Goal: Task Accomplishment & Management: Manage account settings

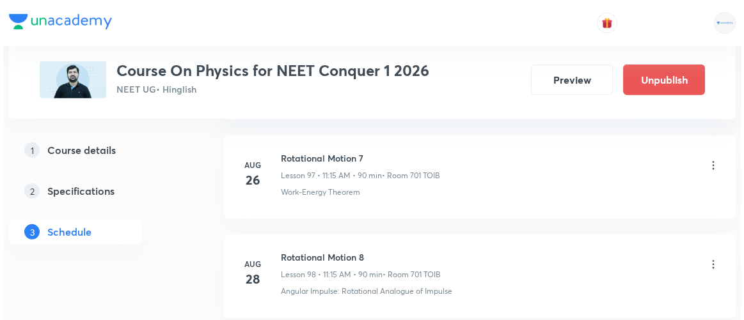
scroll to position [10719, 0]
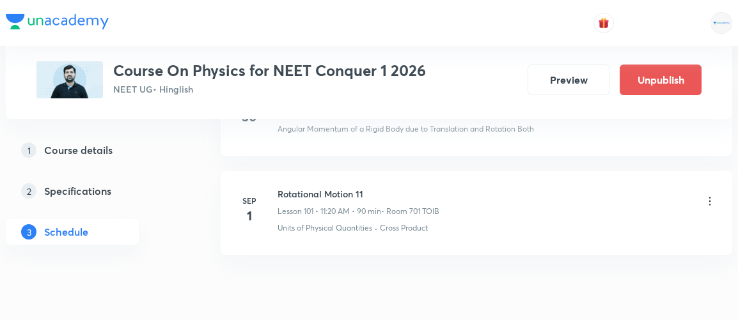
click at [705, 195] on icon at bounding box center [709, 201] width 13 height 13
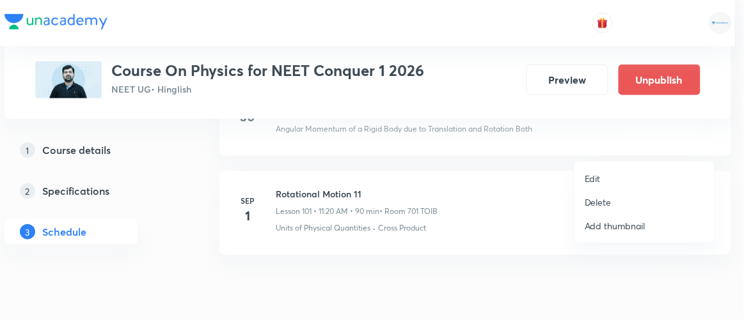
click at [596, 180] on p "Edit" at bounding box center [592, 178] width 16 height 13
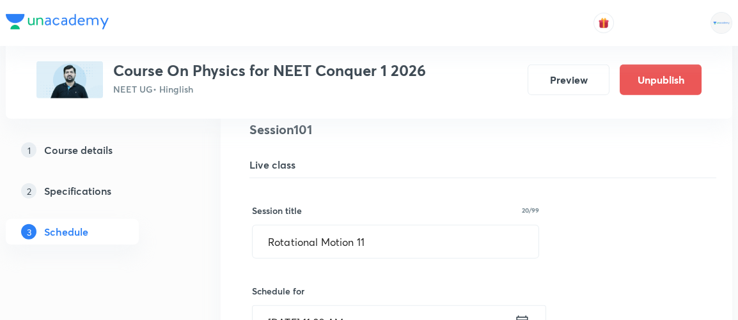
scroll to position [10126, 0]
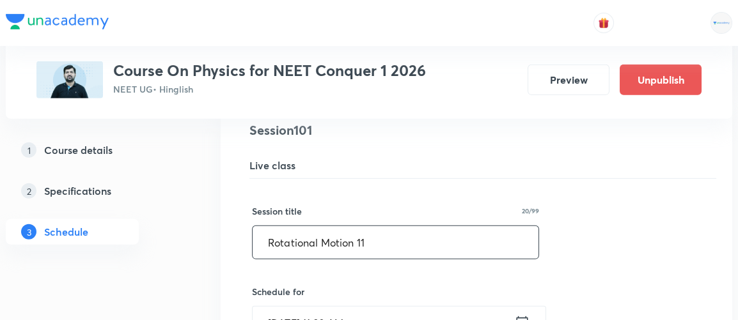
click at [429, 226] on input "Rotational Motion 11" at bounding box center [396, 242] width 286 height 33
type input "R"
type input "m"
type input "<"
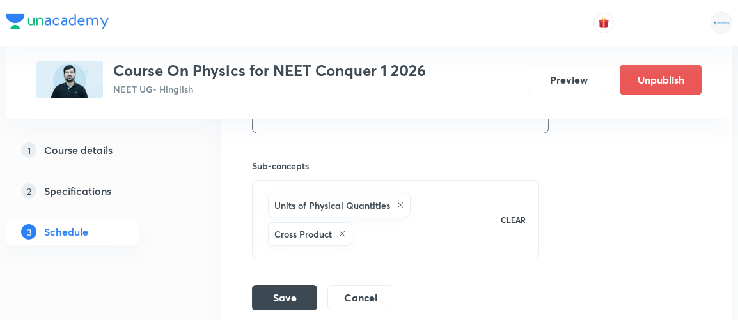
scroll to position [10588, 0]
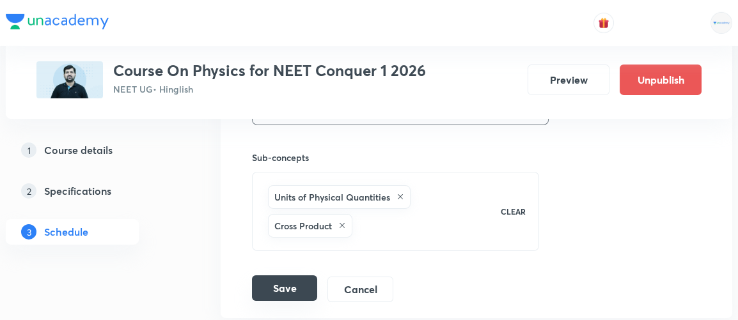
type input "Mechanical Properties of Solid 1"
click at [301, 276] on button "Save" at bounding box center [284, 289] width 65 height 26
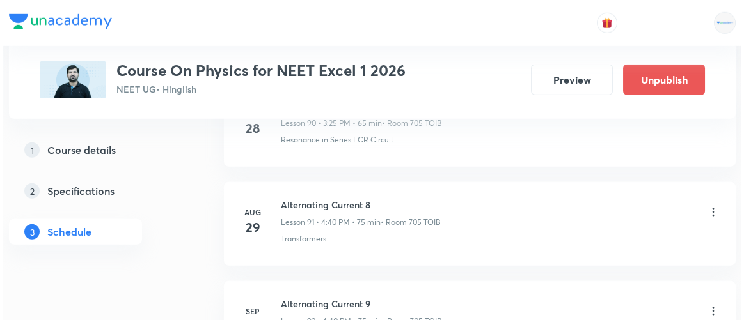
scroll to position [9700, 0]
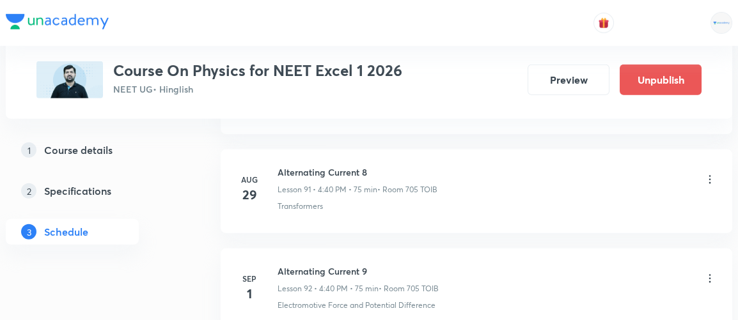
click at [710, 272] on icon at bounding box center [709, 278] width 13 height 13
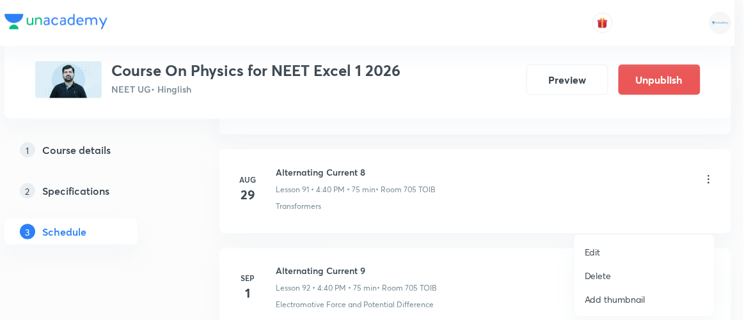
click at [591, 253] on p "Edit" at bounding box center [592, 252] width 16 height 13
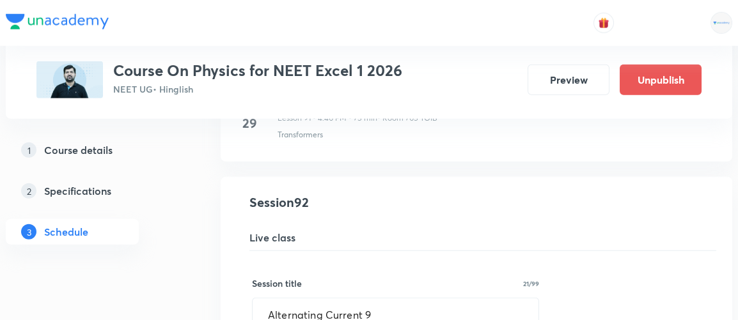
scroll to position [9116, 0]
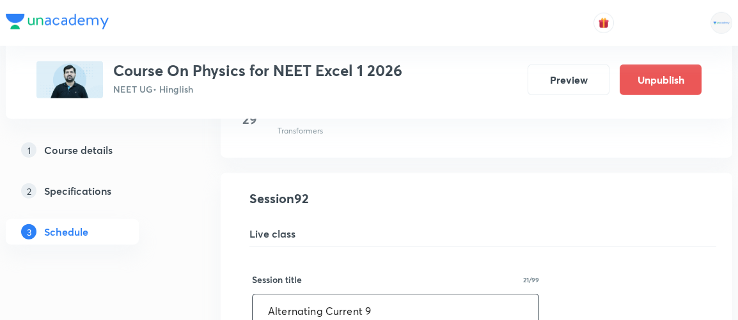
click at [401, 295] on input "Alternating Current 9" at bounding box center [396, 311] width 286 height 33
type input "A"
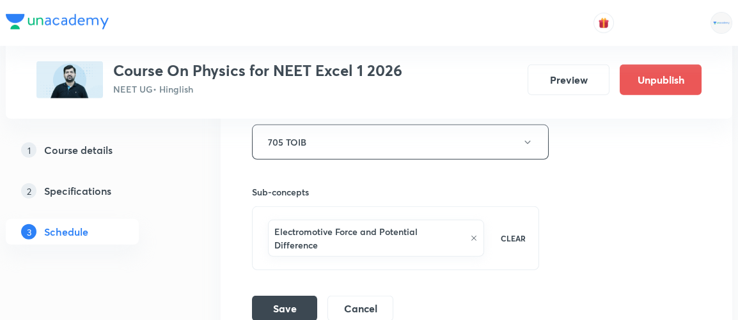
scroll to position [9642, 0]
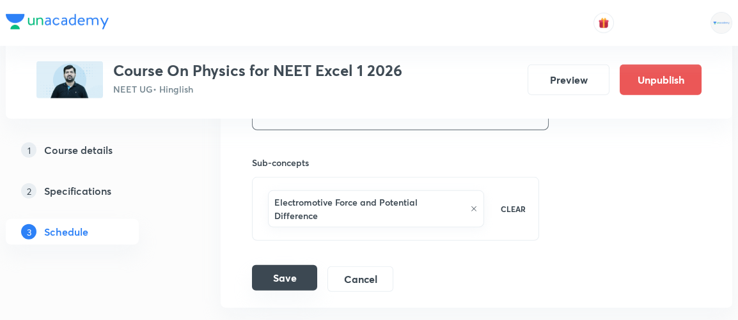
type input "Ray Optics 1"
click at [279, 265] on button "Save" at bounding box center [284, 278] width 65 height 26
